Goal: Information Seeking & Learning: Learn about a topic

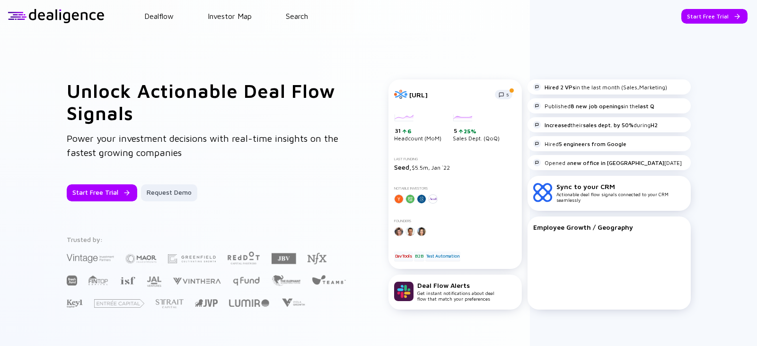
click at [298, 6] on header "Dealflow Investor Map Search Start Free Trial Dealflow Investor Map Start Free …" at bounding box center [378, 16] width 757 height 32
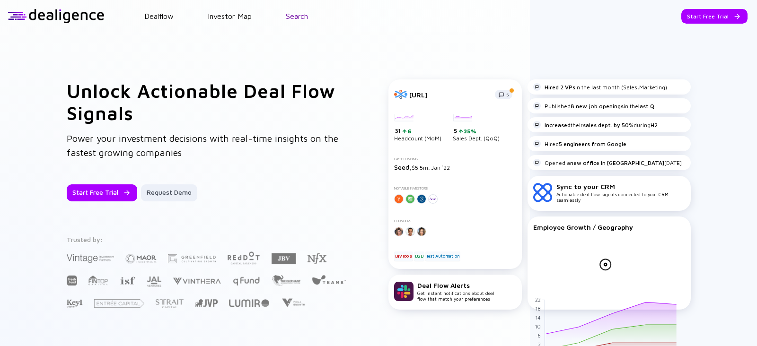
click at [299, 12] on link "Search" at bounding box center [297, 16] width 22 height 9
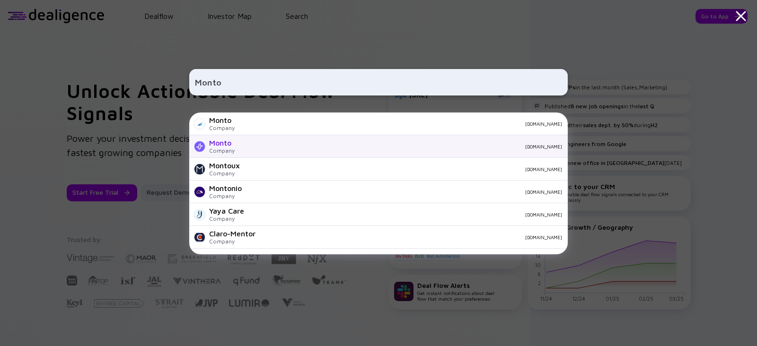
type input "Monto"
click at [226, 148] on div "Company" at bounding box center [222, 150] width 26 height 7
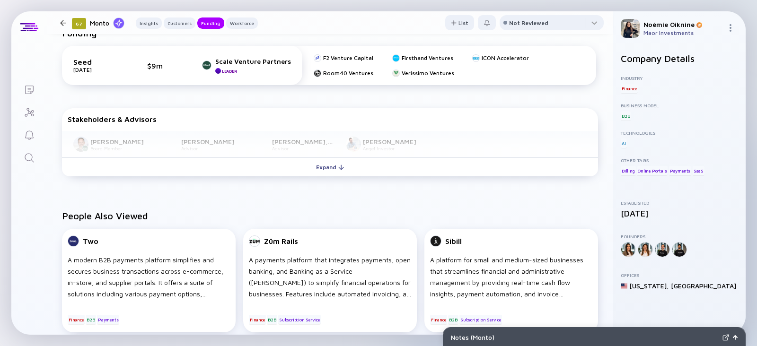
scroll to position [568, 0]
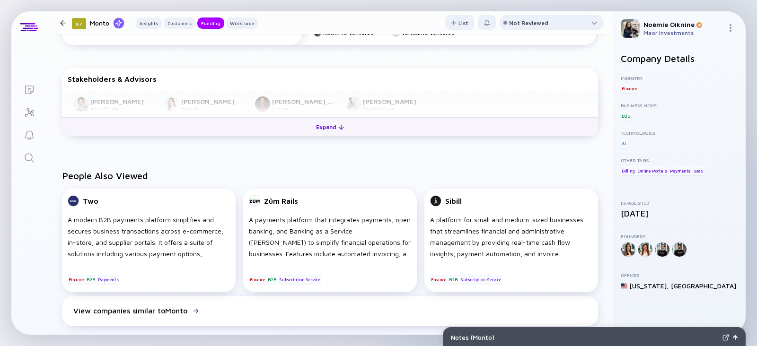
click at [316, 120] on div "Expand" at bounding box center [329, 127] width 39 height 15
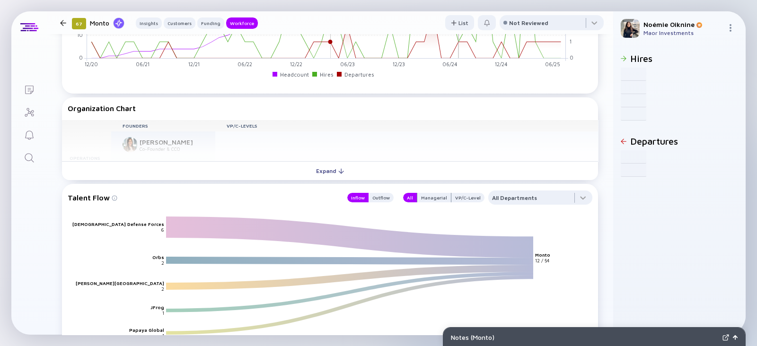
scroll to position [1072, 0]
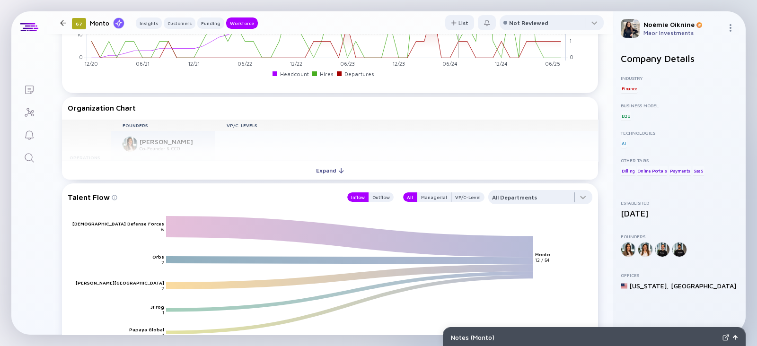
click at [327, 227] on icon at bounding box center [349, 237] width 367 height 20
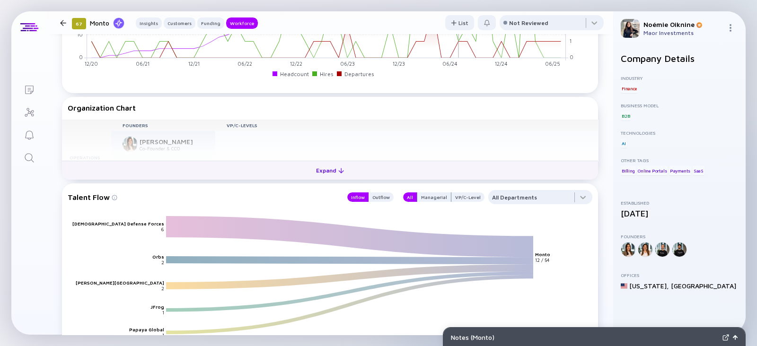
click at [310, 163] on div "Expand" at bounding box center [329, 170] width 39 height 15
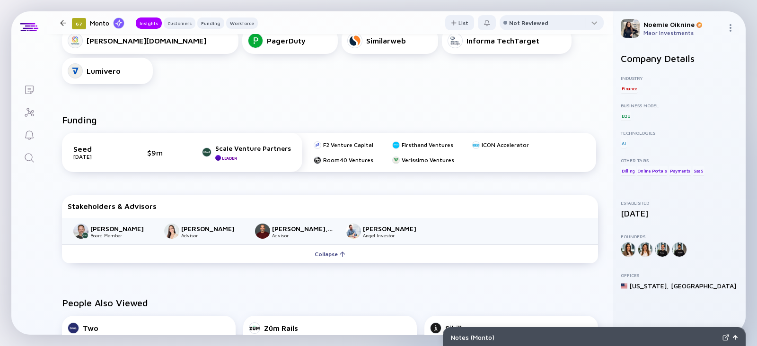
scroll to position [0, 0]
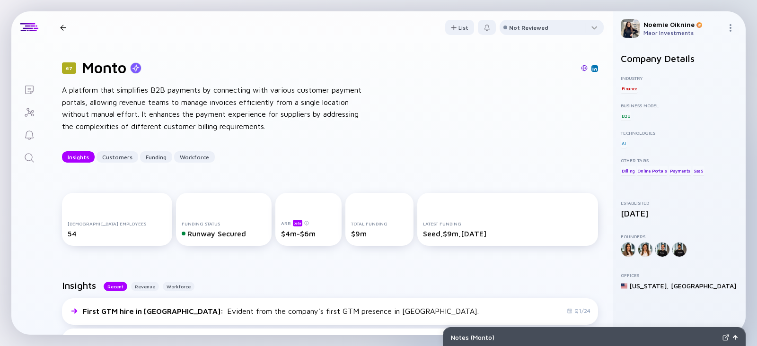
click at [581, 66] on img at bounding box center [584, 68] width 7 height 7
click at [593, 68] on img at bounding box center [595, 68] width 5 height 5
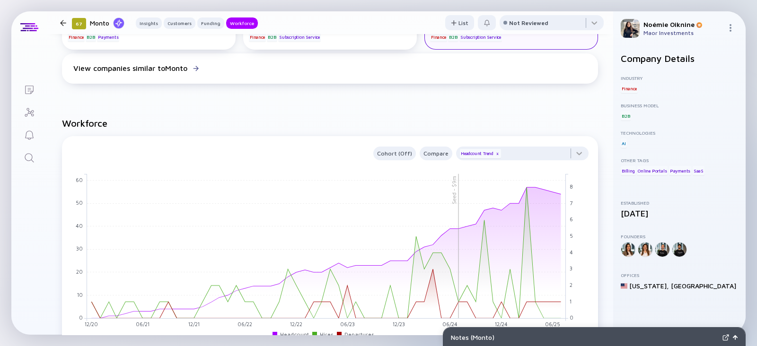
scroll to position [818, 0]
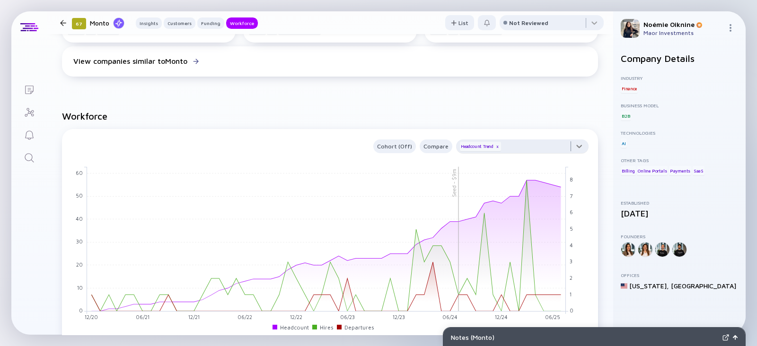
click at [566, 140] on div at bounding box center [522, 149] width 133 height 19
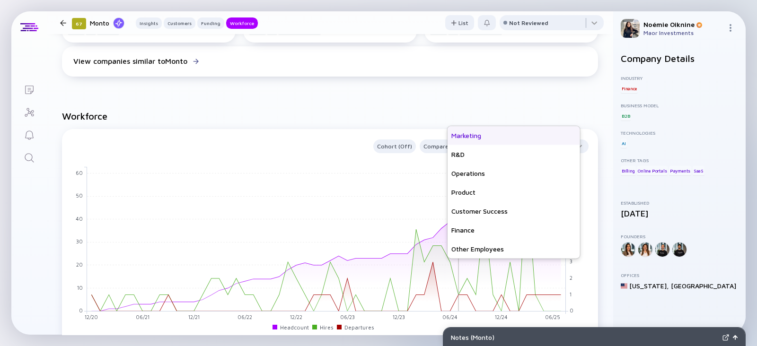
scroll to position [67, 0]
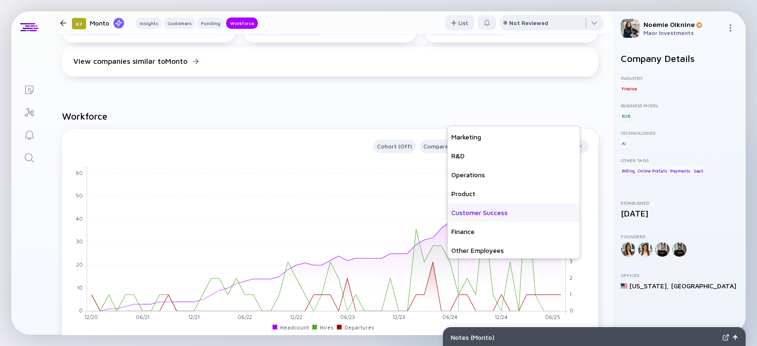
click at [501, 211] on div "Customer Success" at bounding box center [514, 213] width 133 height 19
